Goal: Ask a question

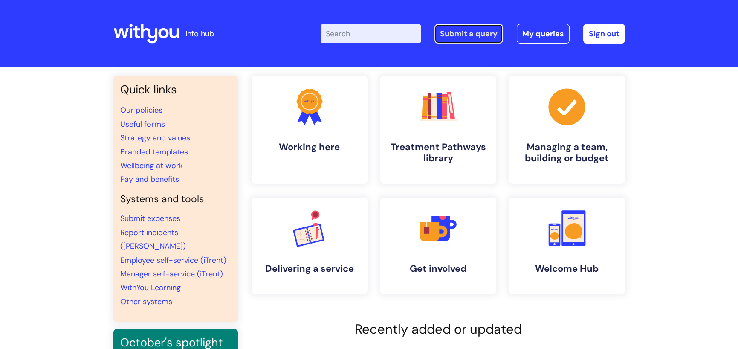
click at [487, 34] on link "Submit a query" at bounding box center [468, 34] width 69 height 20
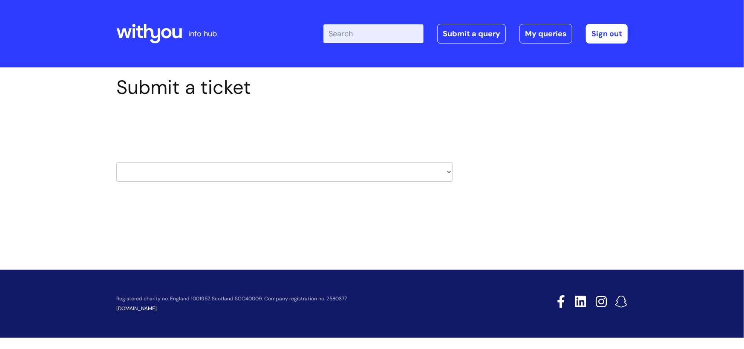
click at [449, 171] on select "HR / People IT and Support Clinical Drug Alerts Finance Accounts Data Support T…" at bounding box center [284, 172] width 337 height 20
click at [613, 239] on div "Submit a ticket Select issue type HR / People IT and Support Clinical Drug Aler…" at bounding box center [372, 155] width 744 height 176
click at [447, 174] on select "HR / People IT and Support Clinical Drug Alerts Finance Accounts Data Support T…" at bounding box center [284, 172] width 337 height 20
click at [618, 175] on div "Submit a ticket Select issue type HR / People IT and Support Clinical Drug Aler…" at bounding box center [372, 142] width 524 height 132
